Goal: Task Accomplishment & Management: Complete application form

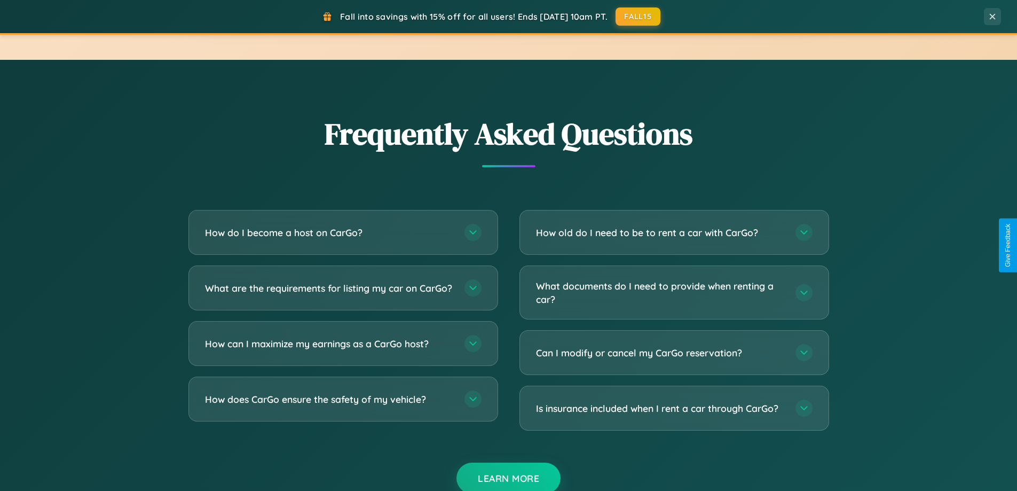
scroll to position [2054, 0]
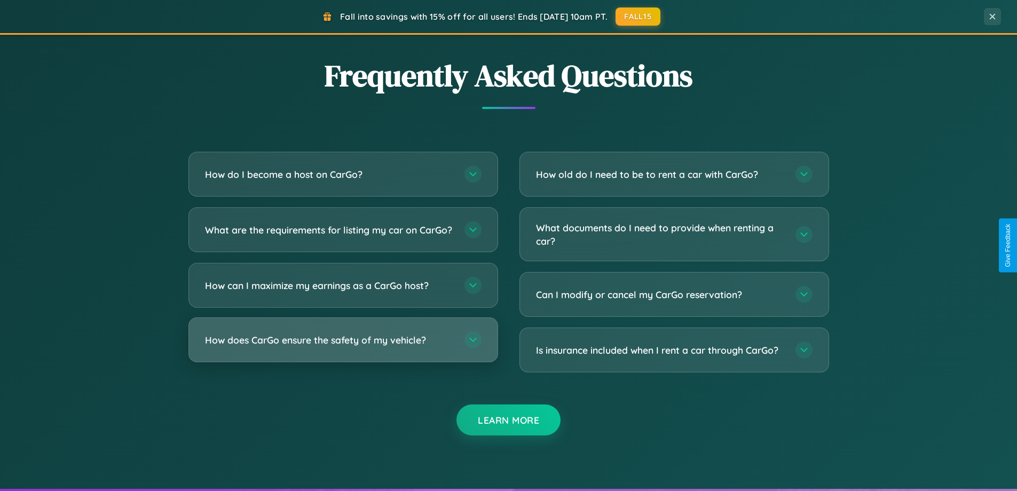
click at [343, 347] on h3 "How does CarGo ensure the safety of my vehicle?" at bounding box center [329, 339] width 249 height 13
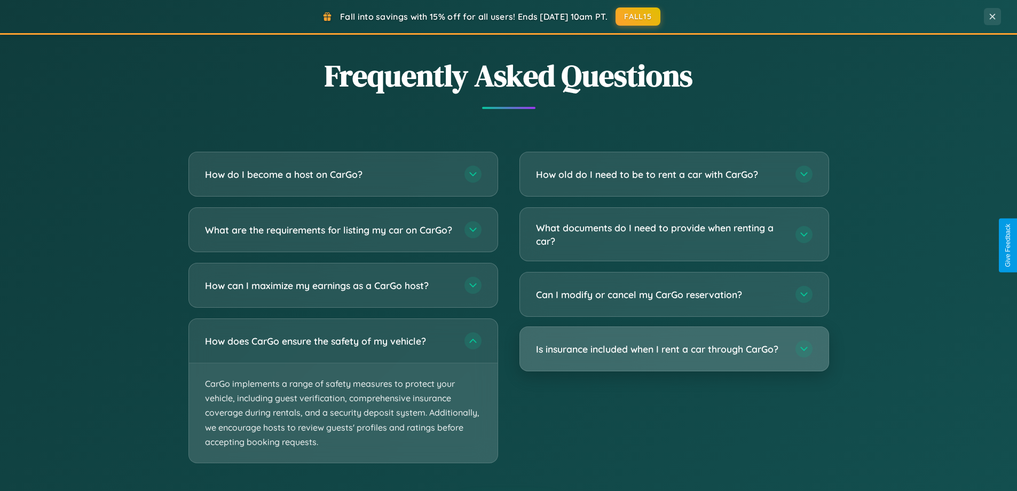
click at [674, 349] on h3 "Is insurance included when I rent a car through CarGo?" at bounding box center [660, 348] width 249 height 13
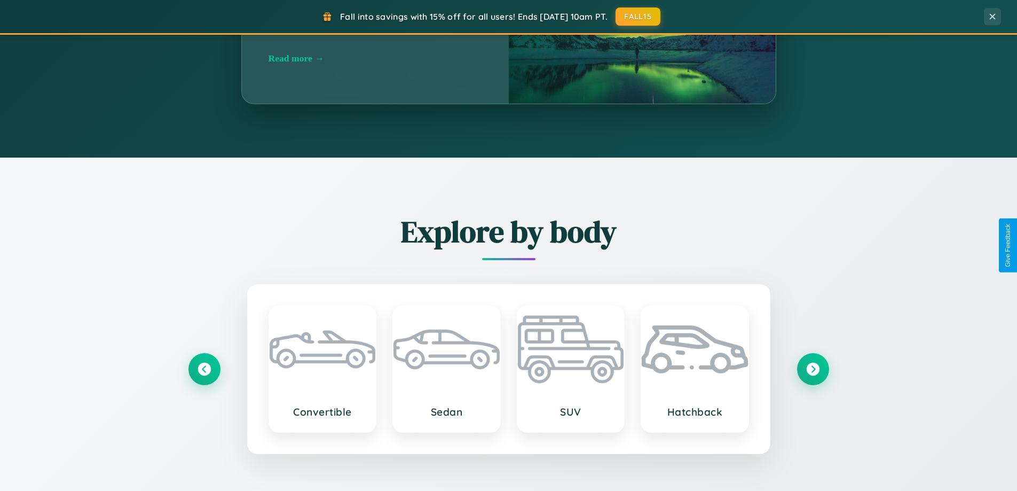
scroll to position [460, 0]
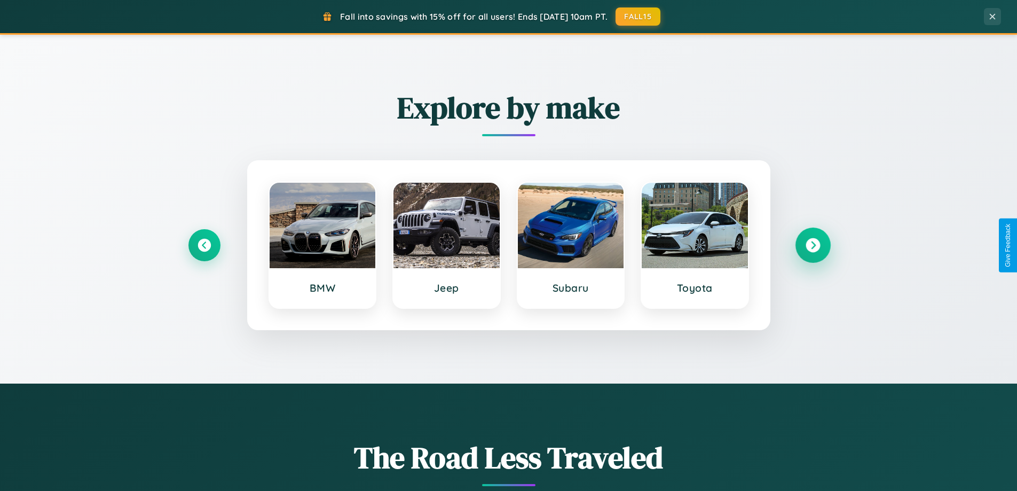
click at [813, 245] on icon at bounding box center [813, 245] width 14 height 14
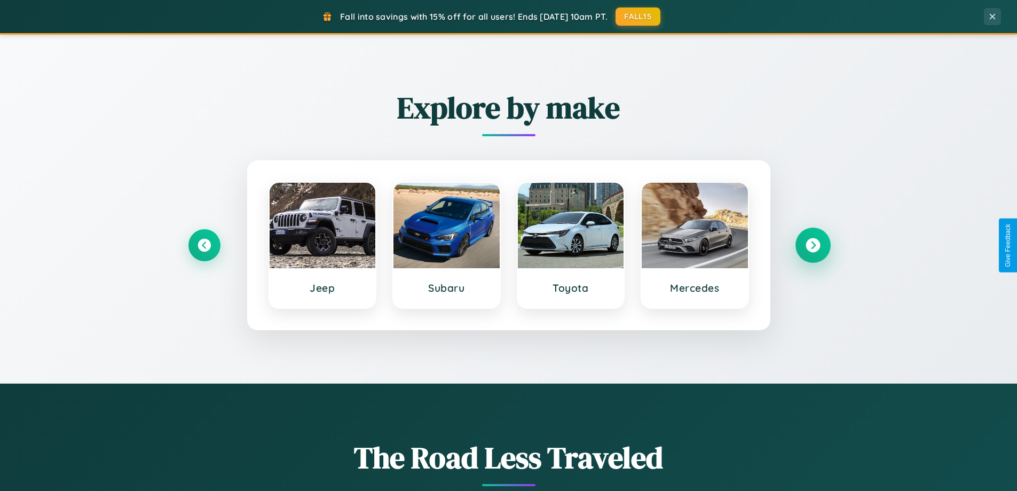
click at [813, 245] on icon at bounding box center [813, 245] width 14 height 14
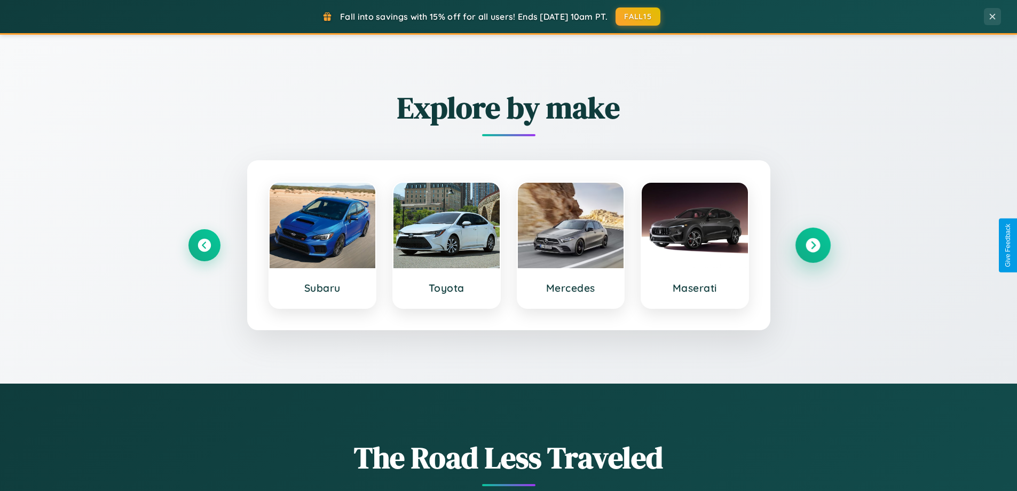
click at [813, 245] on icon at bounding box center [813, 245] width 14 height 14
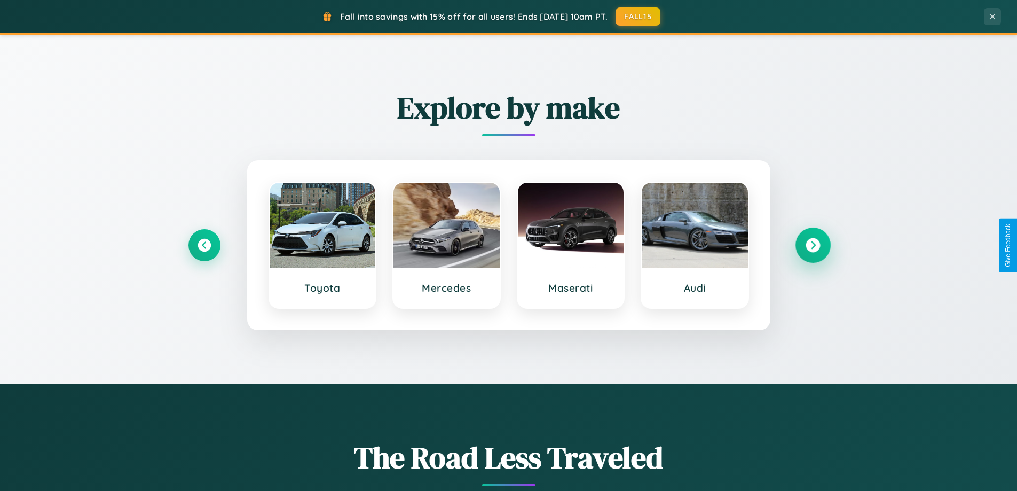
click at [813, 245] on icon at bounding box center [813, 245] width 14 height 14
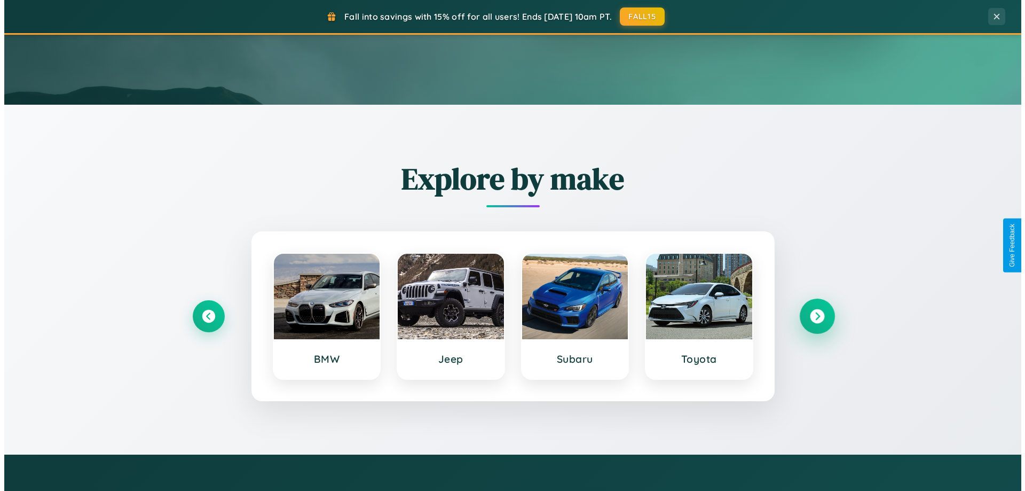
scroll to position [0, 0]
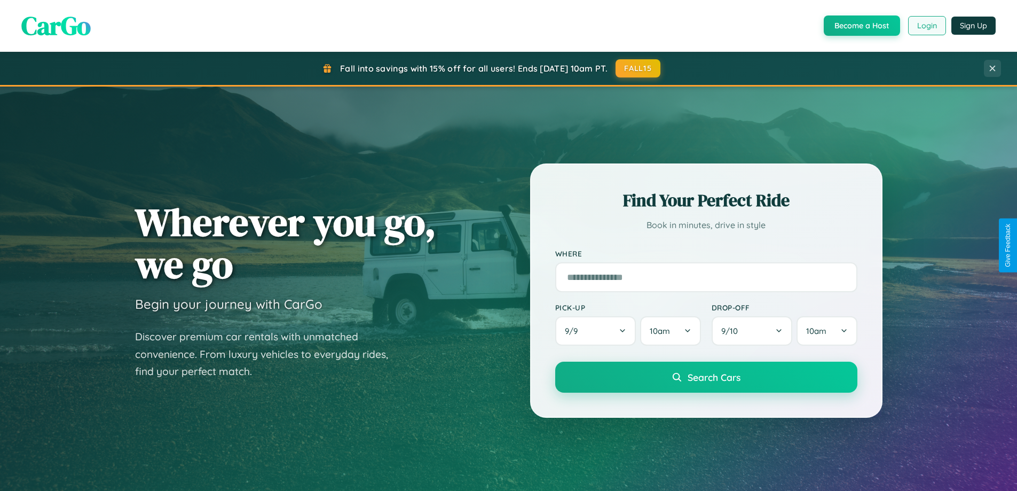
click at [926, 26] on button "Login" at bounding box center [927, 25] width 38 height 19
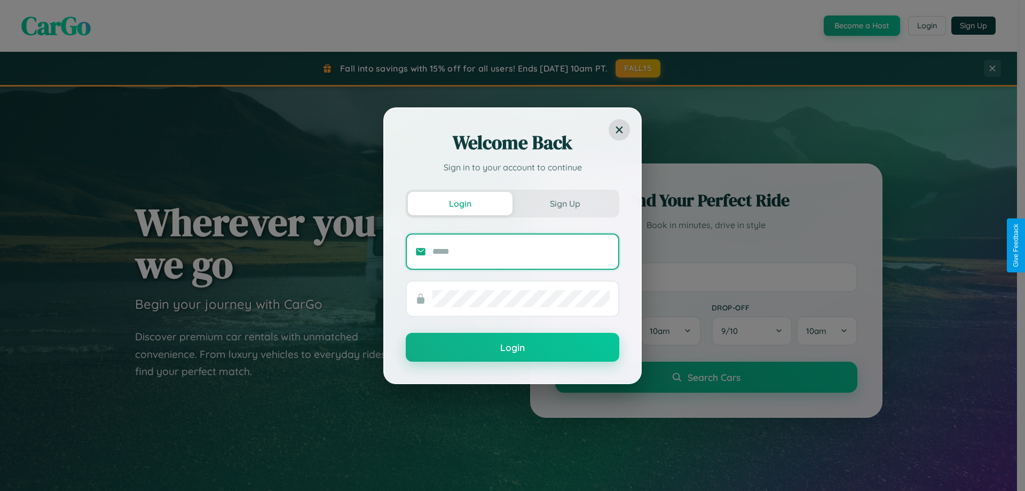
click at [521, 251] on input "text" at bounding box center [520, 251] width 177 height 17
type input "**********"
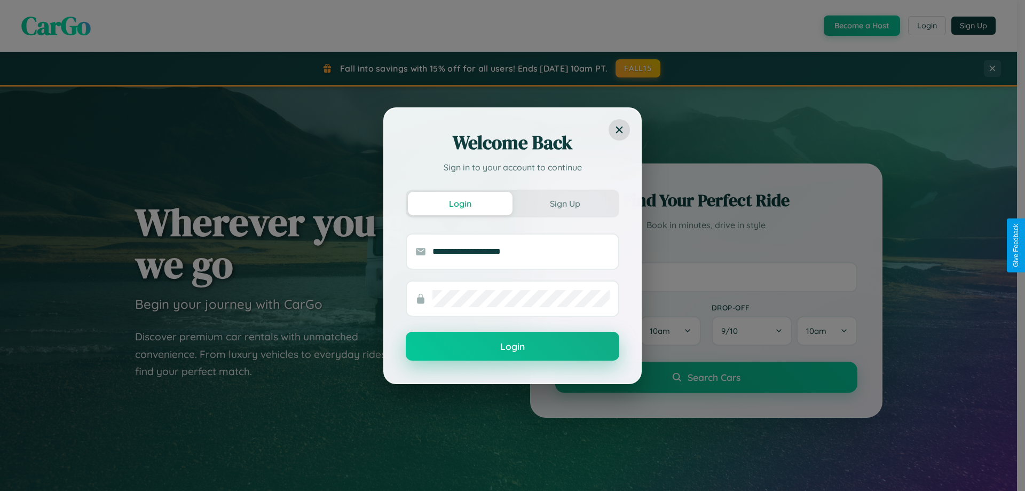
click at [513, 347] on button "Login" at bounding box center [513, 346] width 214 height 29
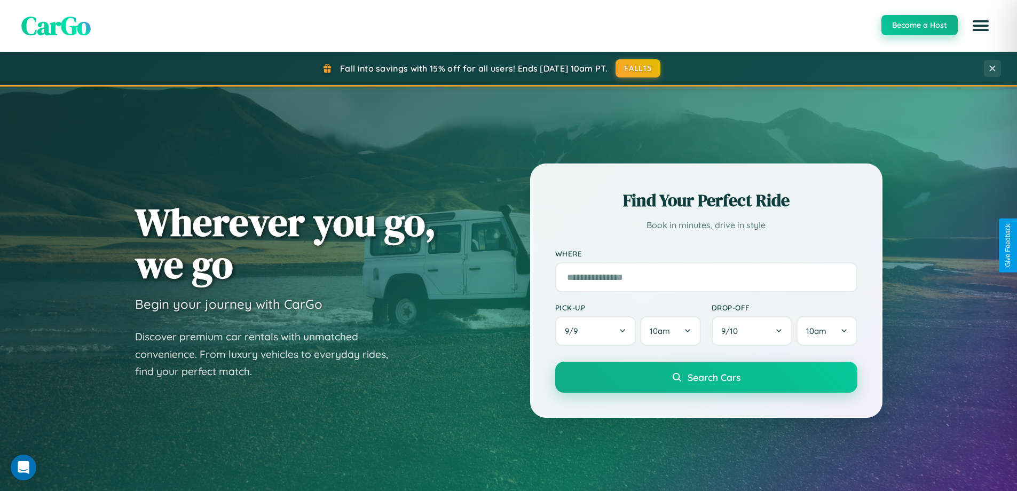
click at [919, 26] on button "Become a Host" at bounding box center [919, 25] width 76 height 20
